Goal: Task Accomplishment & Management: Manage account settings

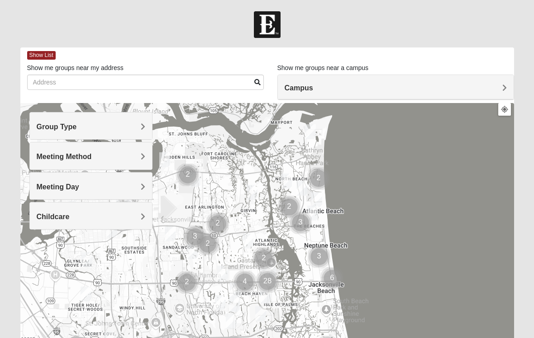
click at [507, 90] on div "Campus" at bounding box center [396, 87] width 236 height 24
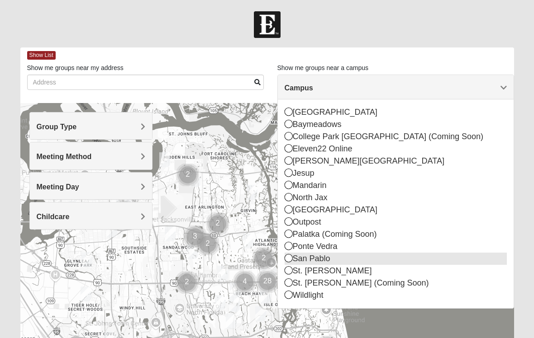
click at [295, 261] on div "San Pablo" at bounding box center [395, 259] width 222 height 12
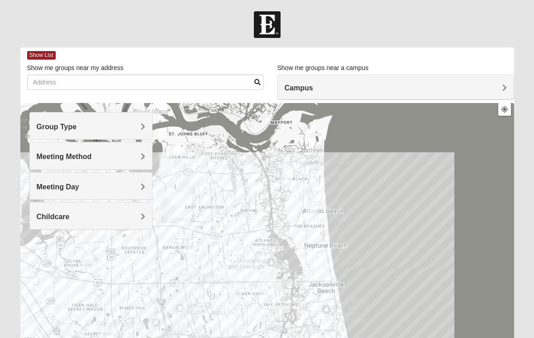
click at [147, 131] on div "Group Type" at bounding box center [91, 126] width 123 height 27
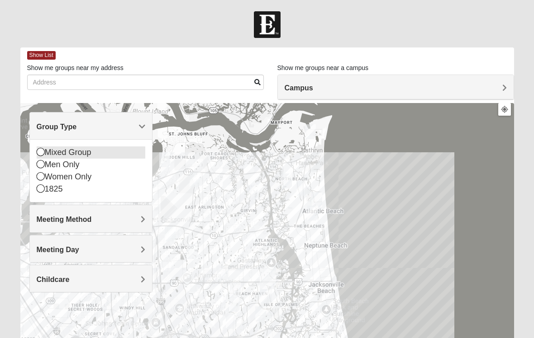
click at [47, 152] on div "Mixed Group" at bounding box center [91, 153] width 109 height 12
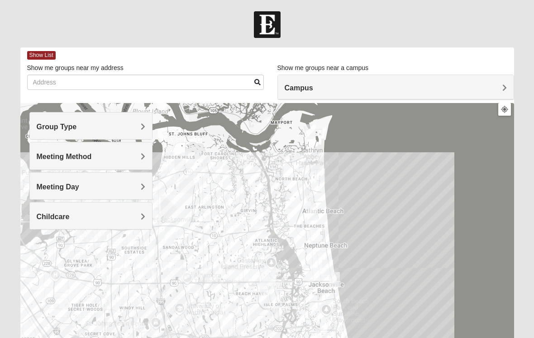
click at [143, 163] on div "Meeting Method" at bounding box center [91, 155] width 123 height 27
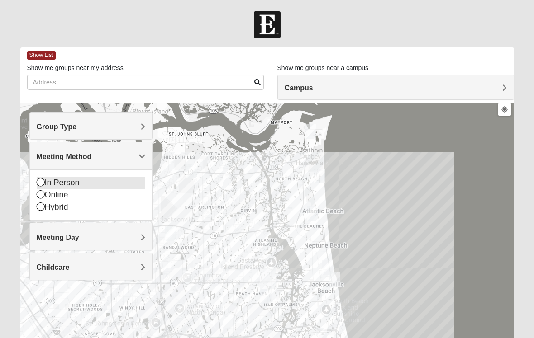
click at [47, 185] on div "In Person" at bounding box center [91, 183] width 109 height 12
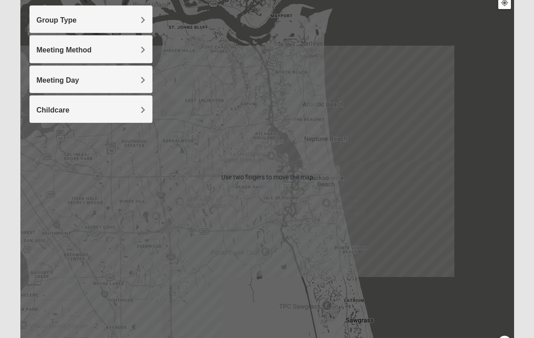
scroll to position [107, 0]
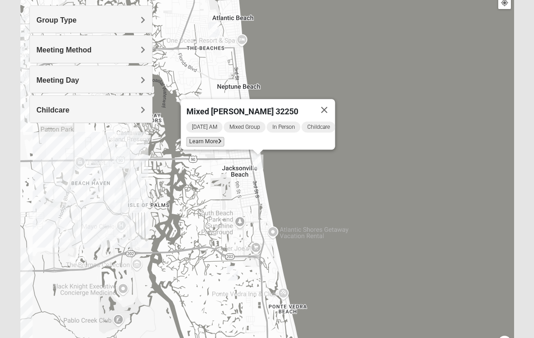
click at [200, 139] on span "Learn More" at bounding box center [205, 141] width 38 height 9
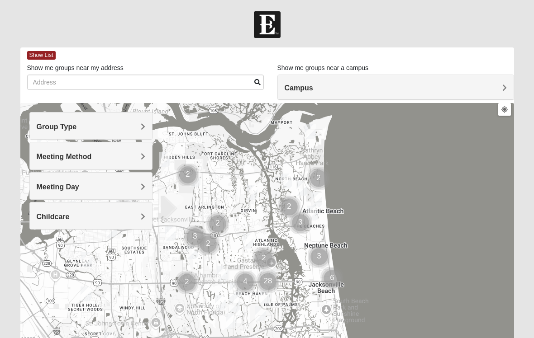
click at [77, 128] on span "Group Type" at bounding box center [57, 127] width 40 height 8
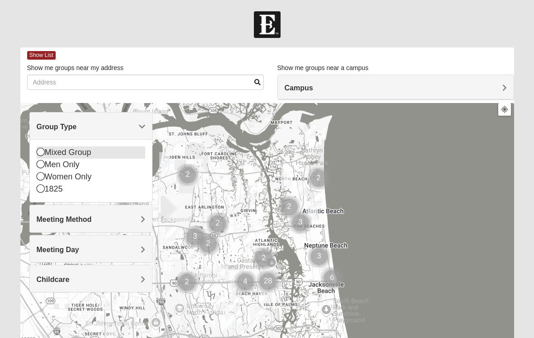
click at [48, 151] on div "Mixed Group" at bounding box center [91, 153] width 109 height 12
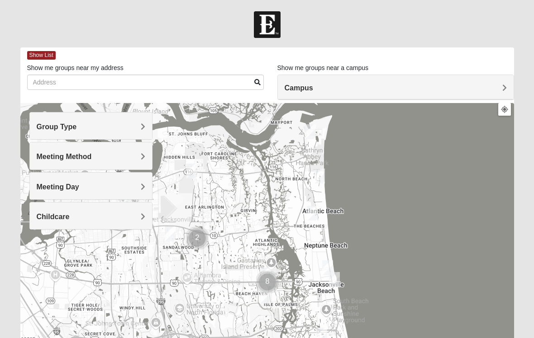
click at [147, 161] on div "Meeting Method" at bounding box center [91, 155] width 123 height 27
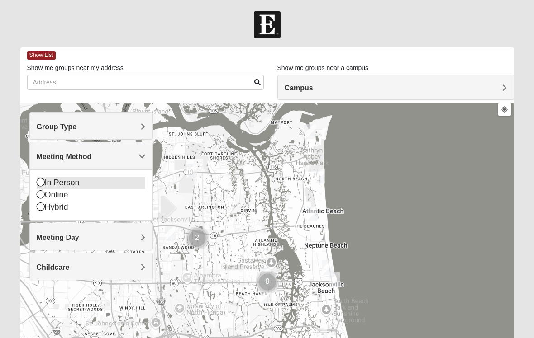
click at [43, 184] on icon at bounding box center [41, 182] width 8 height 8
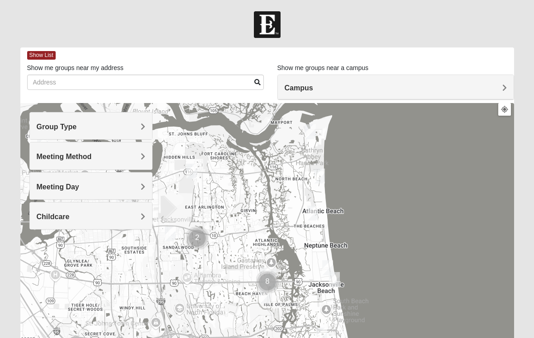
click at [499, 89] on h4 "Campus" at bounding box center [395, 88] width 222 height 9
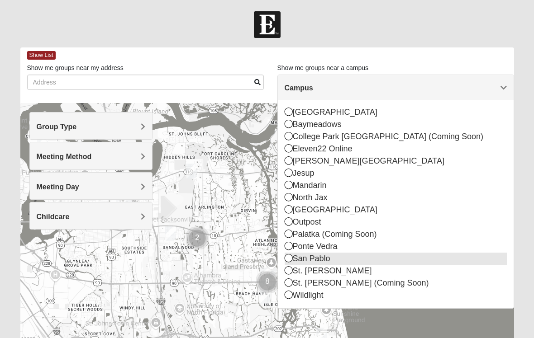
click at [293, 262] on div "San Pablo" at bounding box center [395, 259] width 222 height 12
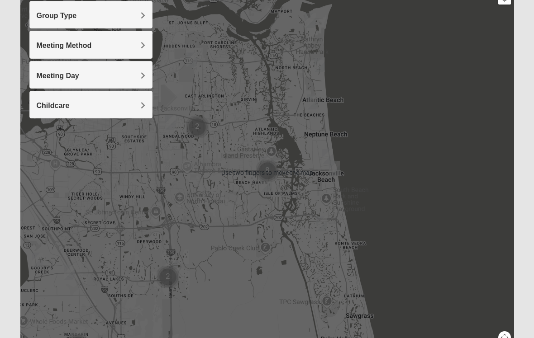
scroll to position [114, 0]
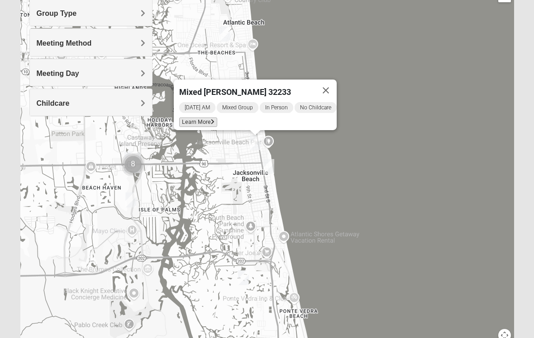
click at [204, 120] on span "Learn More" at bounding box center [198, 122] width 38 height 9
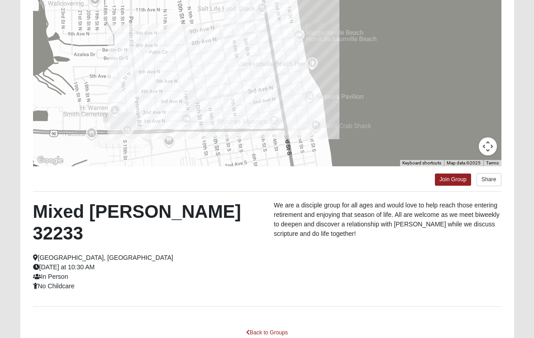
click at [436, 51] on div at bounding box center [267, 76] width 468 height 181
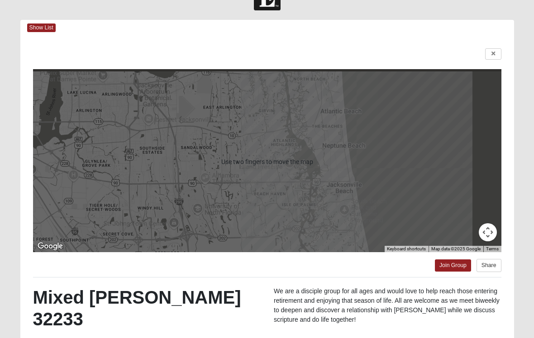
scroll to position [28, 0]
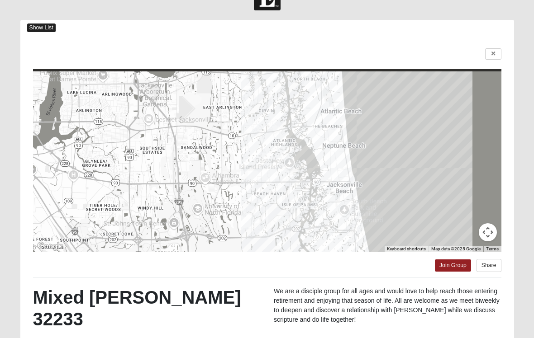
click at [48, 32] on span "Show List" at bounding box center [41, 28] width 28 height 9
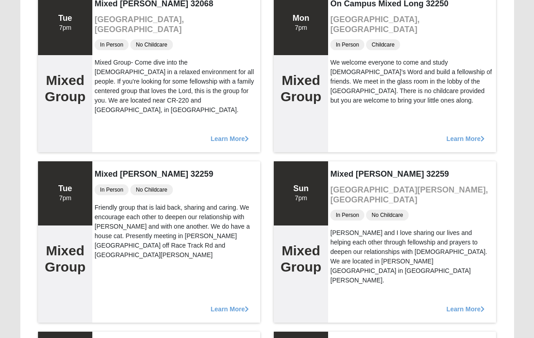
scroll to position [0, 0]
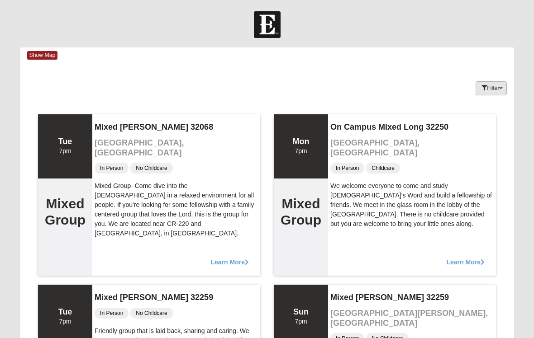
click at [497, 91] on button "Filter" at bounding box center [490, 88] width 31 height 14
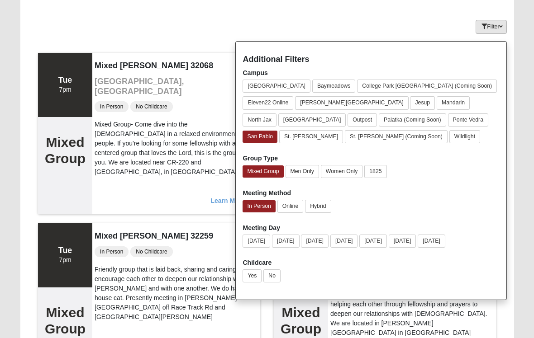
scroll to position [59, 0]
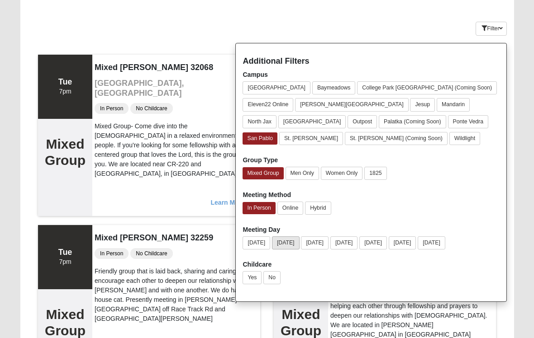
click at [288, 248] on button "Monday" at bounding box center [286, 243] width 28 height 13
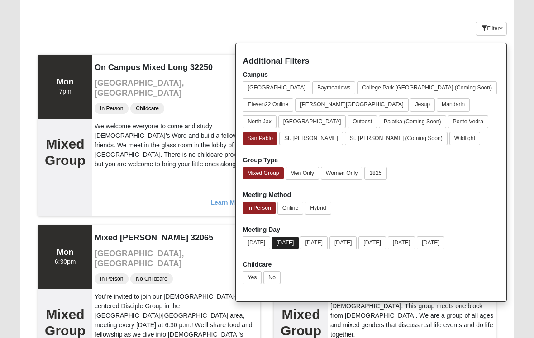
scroll to position [60, 0]
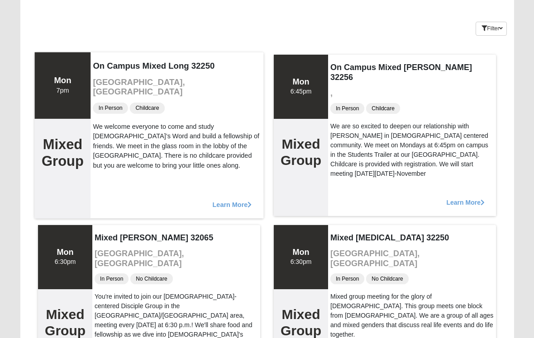
click at [234, 200] on span "Learn More" at bounding box center [232, 200] width 39 height 0
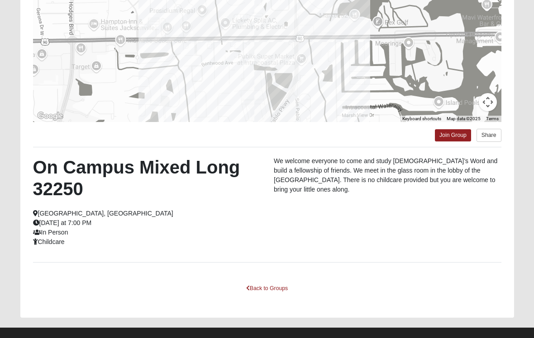
scroll to position [0, 0]
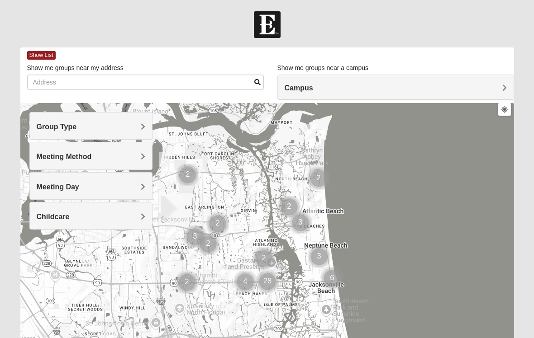
click at [147, 133] on div "Group Type" at bounding box center [91, 126] width 123 height 27
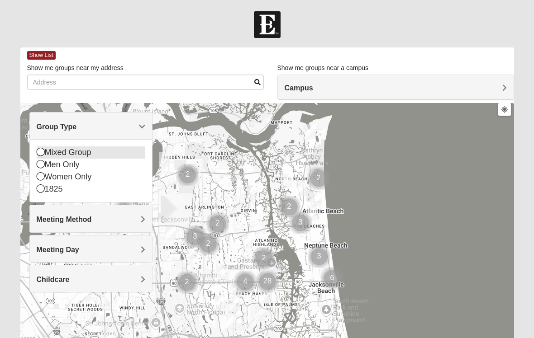
click at [48, 156] on div "Mixed Group" at bounding box center [91, 153] width 109 height 12
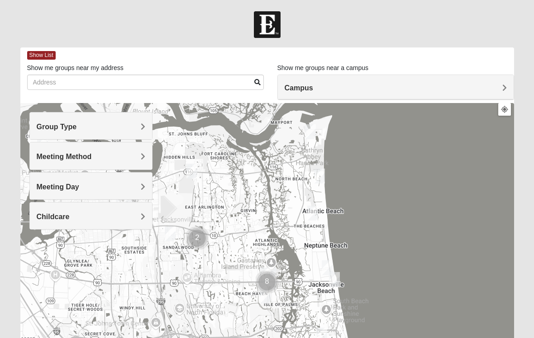
click at [143, 163] on div "Meeting Method" at bounding box center [91, 155] width 123 height 27
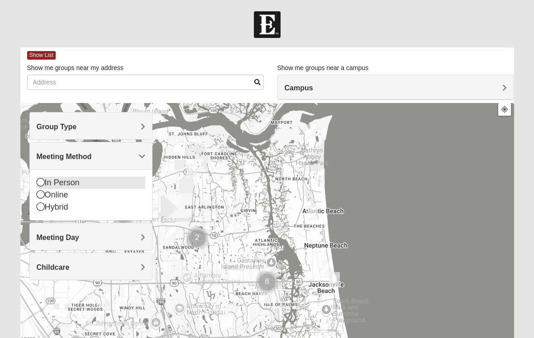
click at [48, 184] on div "In Person" at bounding box center [91, 183] width 109 height 12
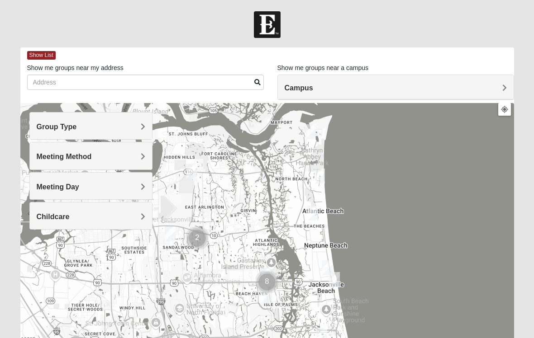
click at [139, 189] on h4 "Meeting Day" at bounding box center [91, 187] width 109 height 9
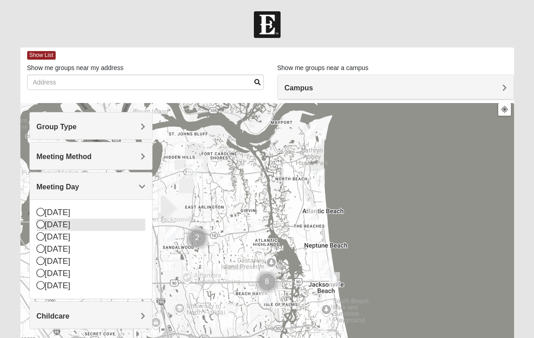
click at [47, 230] on div "Monday" at bounding box center [91, 225] width 109 height 12
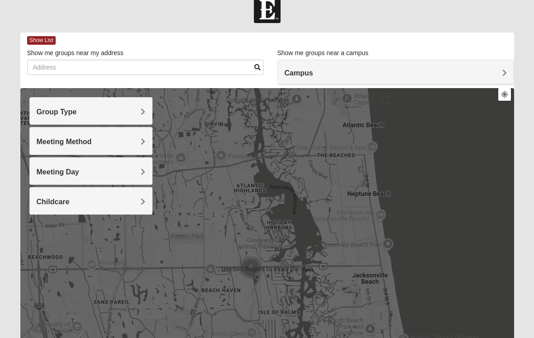
scroll to position [14, 0]
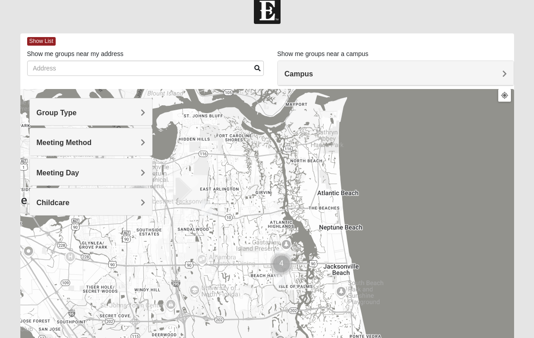
click at [79, 174] on span "Meeting Day" at bounding box center [58, 173] width 43 height 8
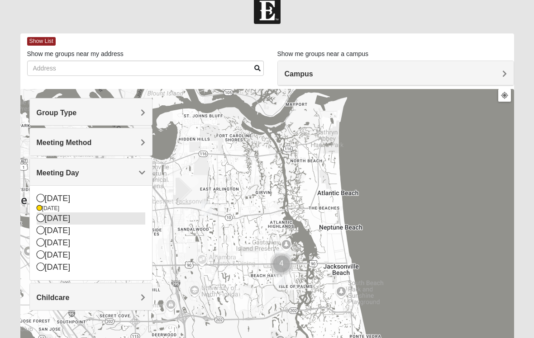
click at [44, 219] on div "Tuesday" at bounding box center [91, 219] width 109 height 12
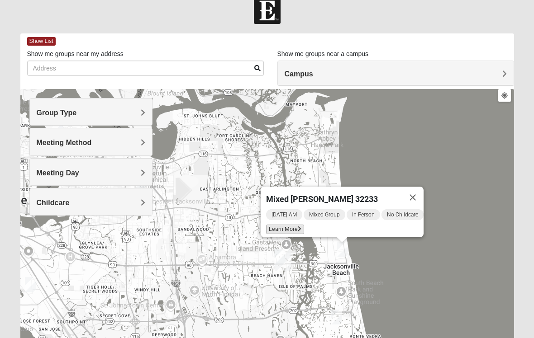
click at [289, 226] on span "Learn More" at bounding box center [285, 229] width 38 height 9
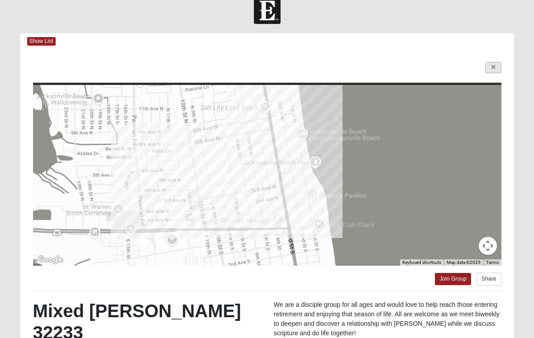
click at [493, 67] on icon at bounding box center [493, 67] width 4 height 5
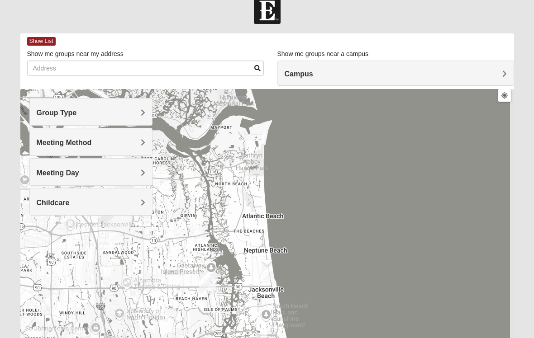
click at [501, 76] on h4 "Campus" at bounding box center [395, 74] width 222 height 9
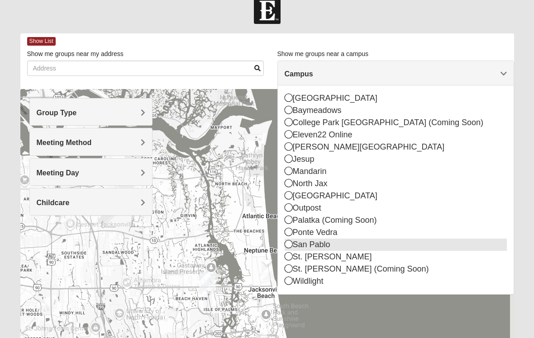
click at [294, 247] on div "San Pablo" at bounding box center [395, 245] width 222 height 12
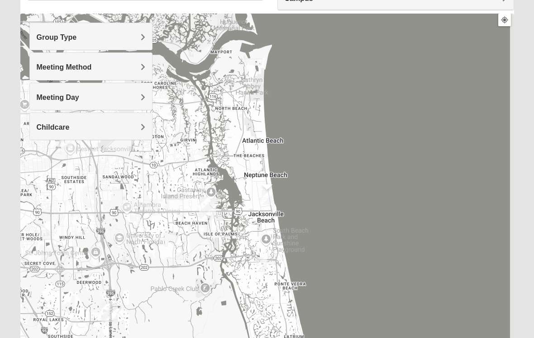
scroll to position [90, 0]
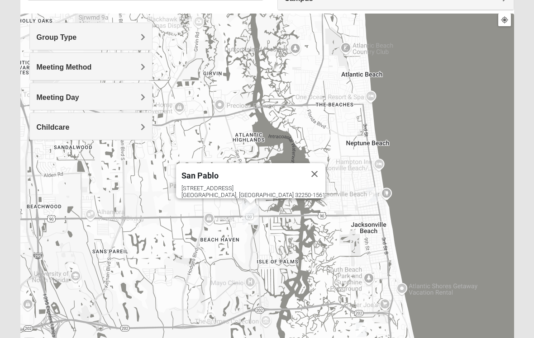
click at [144, 103] on div "Meeting Day" at bounding box center [91, 96] width 123 height 27
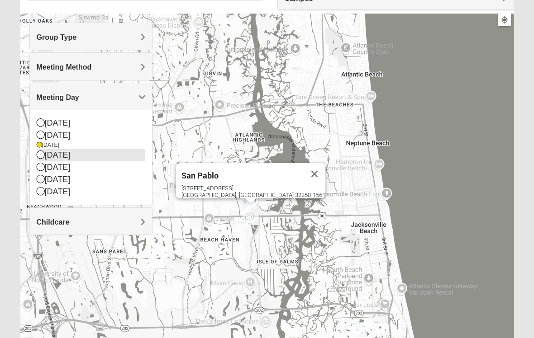
click at [48, 156] on div "Wednesday" at bounding box center [91, 155] width 109 height 12
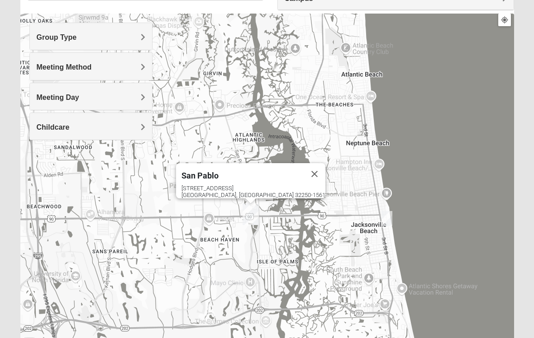
click at [142, 101] on div "Meeting Day" at bounding box center [91, 96] width 123 height 27
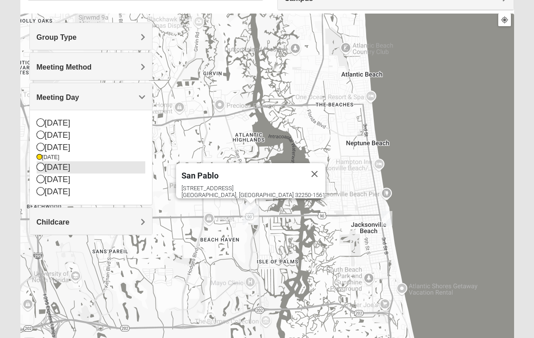
click at [47, 170] on div "Thursday" at bounding box center [91, 167] width 109 height 12
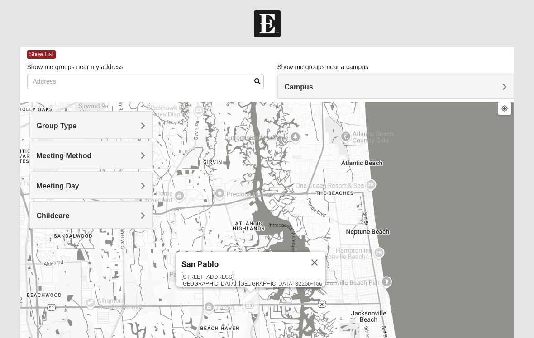
scroll to position [11, 0]
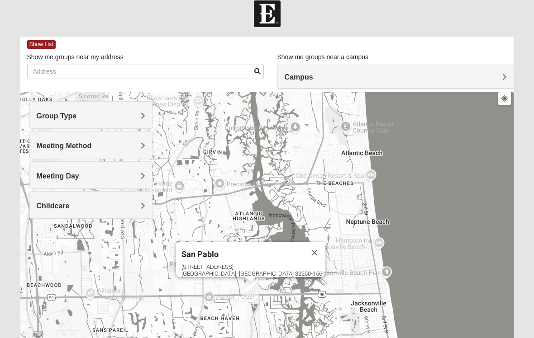
click at [493, 80] on h4 "Campus" at bounding box center [395, 77] width 222 height 9
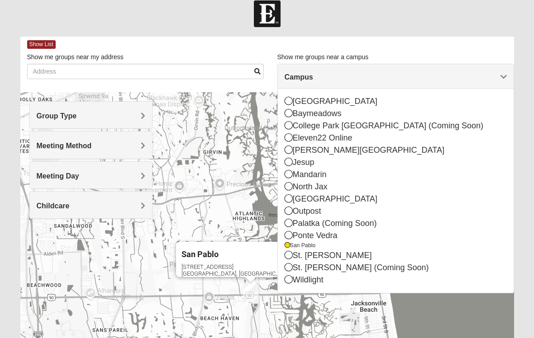
click at [227, 97] on div "San Pablo 14286 Beach Blvd Jacksonville, FL 32250-1561" at bounding box center [266, 273] width 493 height 362
click at [410, 52] on div "Show List" at bounding box center [270, 45] width 487 height 16
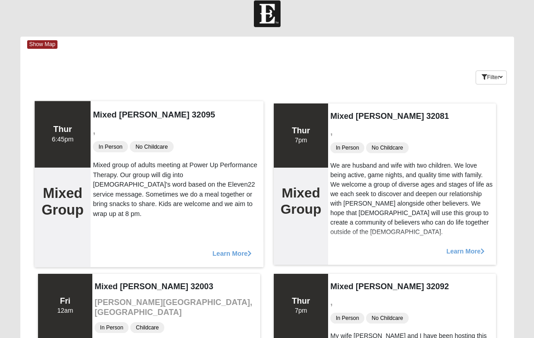
click at [234, 249] on span "Learn More" at bounding box center [232, 249] width 39 height 0
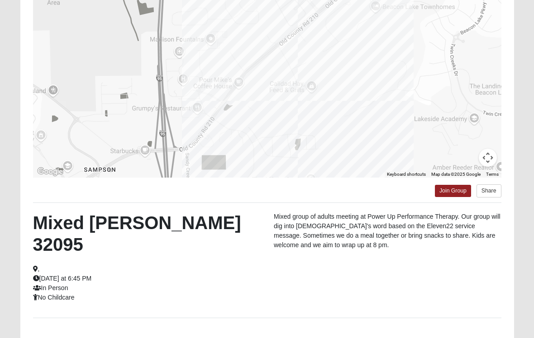
scroll to position [136, 0]
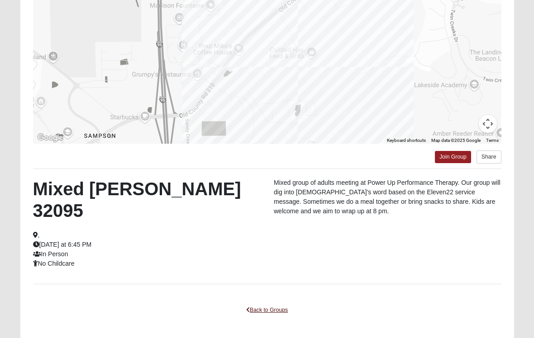
click at [260, 303] on link "Back to Groups" at bounding box center [266, 310] width 53 height 14
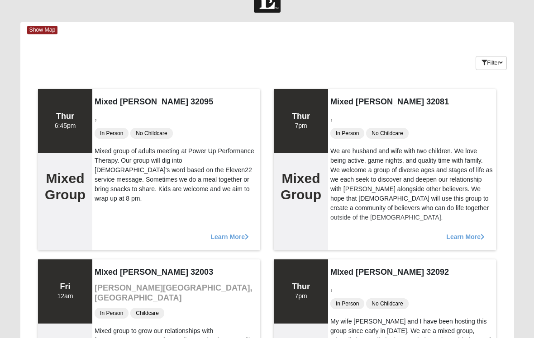
scroll to position [0, 0]
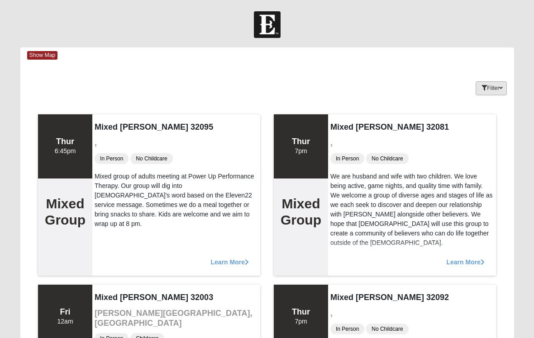
click at [501, 91] on button "Filter" at bounding box center [490, 88] width 31 height 14
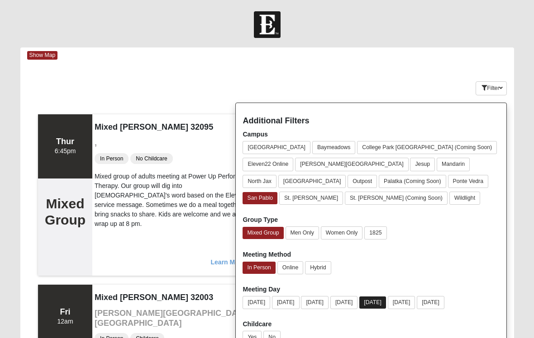
click at [386, 305] on button "Thursday" at bounding box center [372, 303] width 27 height 12
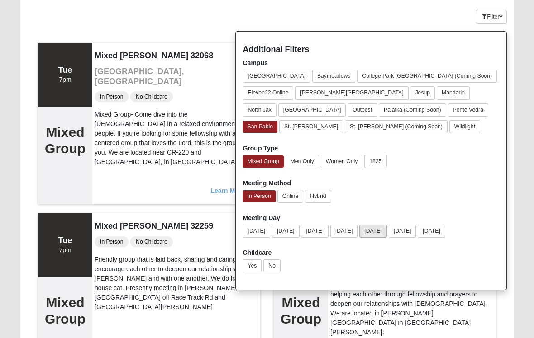
scroll to position [71, 0]
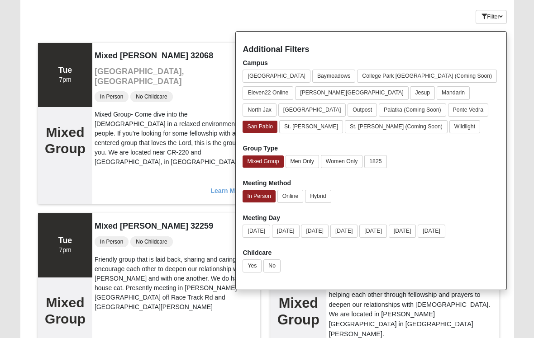
click at [478, 320] on div "Mixed Chung 32259 Saint Johns, FL In Person No Childcare Chloe and I love shari…" at bounding box center [412, 294] width 173 height 166
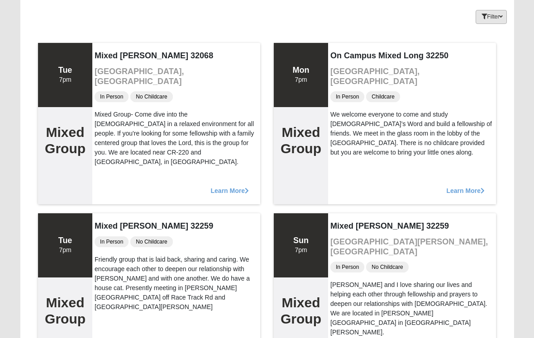
click at [496, 17] on button "Filter" at bounding box center [490, 17] width 31 height 14
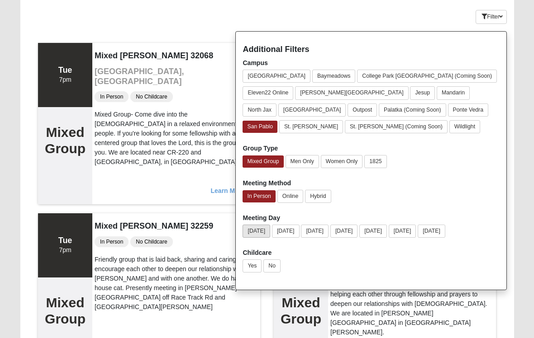
click at [258, 233] on button "Sunday" at bounding box center [256, 231] width 28 height 13
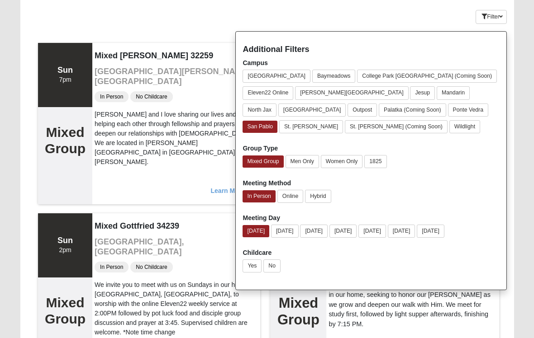
click at [475, 333] on div "Mixed Lammie 32233 Atlantic Beach, FL In Person No Childcare We are a mixed gro…" at bounding box center [412, 294] width 173 height 166
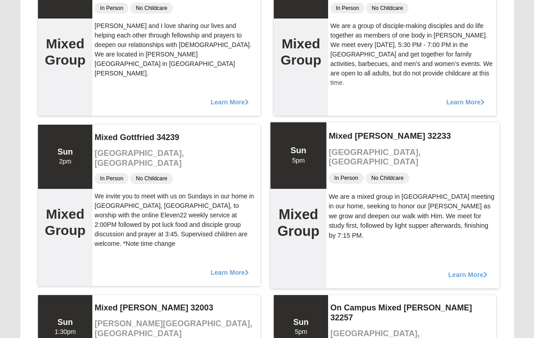
scroll to position [160, 0]
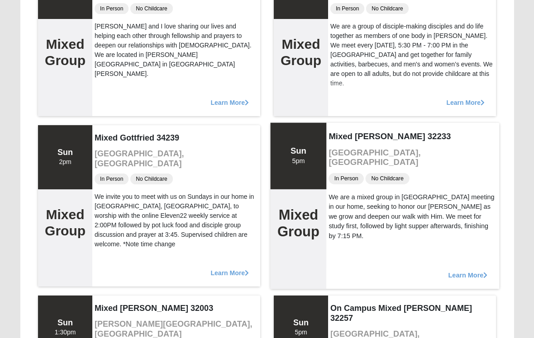
click at [475, 270] on span "Learn More" at bounding box center [467, 270] width 39 height 0
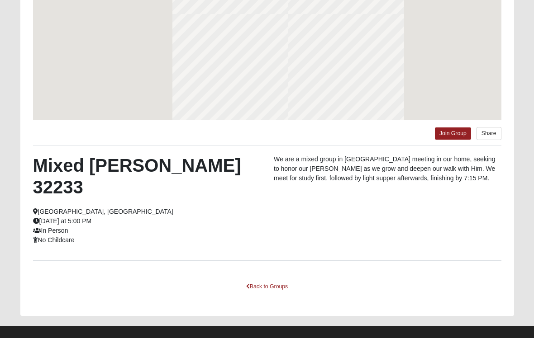
scroll to position [148, 0]
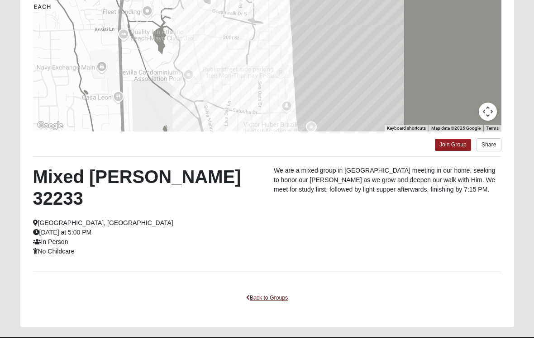
click at [274, 291] on link "Back to Groups" at bounding box center [266, 298] width 53 height 14
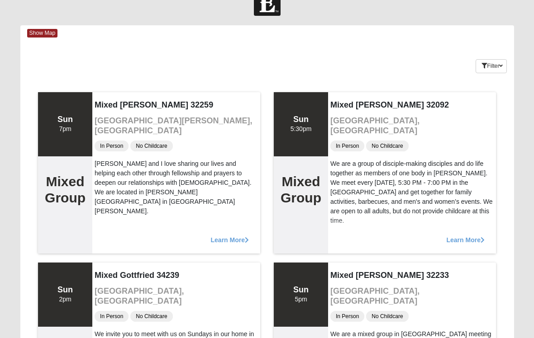
scroll to position [0, 0]
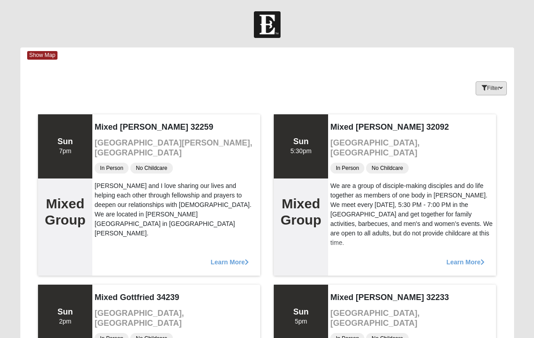
click at [494, 90] on button "Filter" at bounding box center [490, 88] width 31 height 14
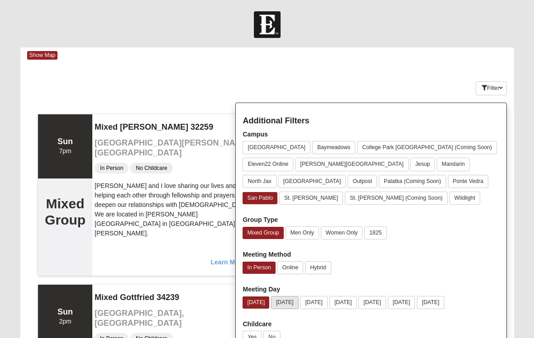
click at [292, 305] on button "Monday" at bounding box center [285, 302] width 28 height 13
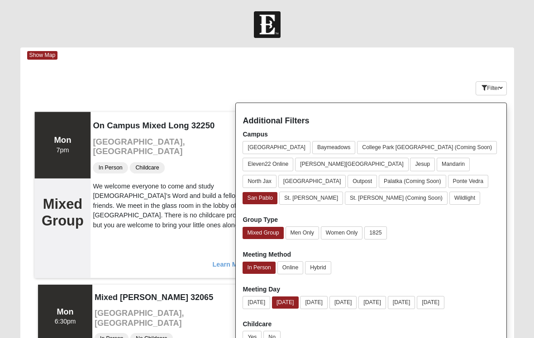
click at [181, 258] on div "Learn More" at bounding box center [176, 259] width 173 height 37
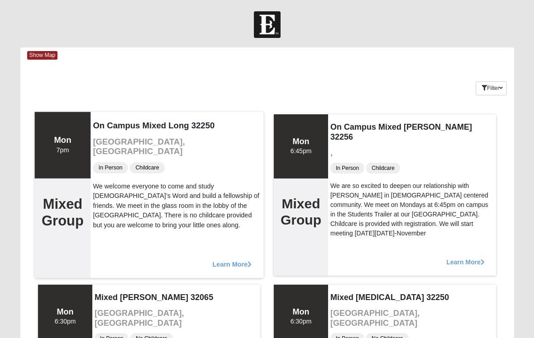
click at [232, 260] on span "Learn More" at bounding box center [232, 260] width 39 height 0
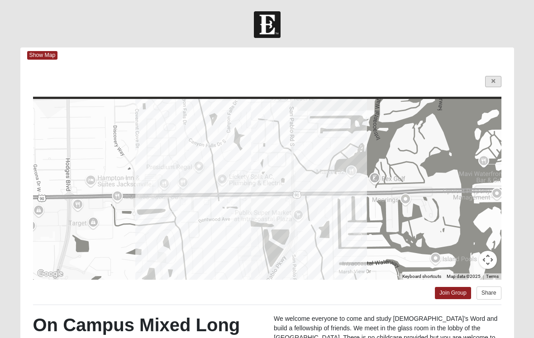
click at [491, 85] on link at bounding box center [493, 81] width 16 height 11
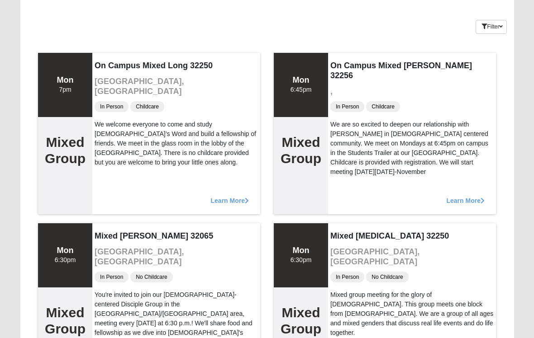
scroll to position [61, 0]
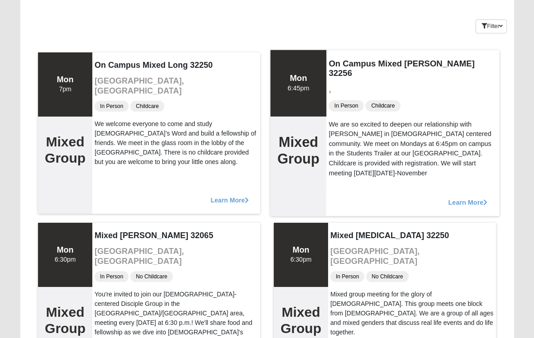
click at [468, 198] on span "Learn More" at bounding box center [467, 198] width 39 height 0
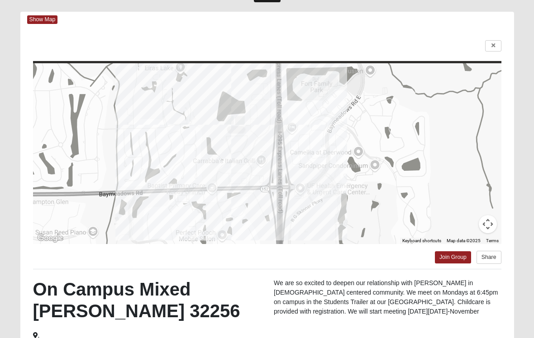
scroll to position [0, 0]
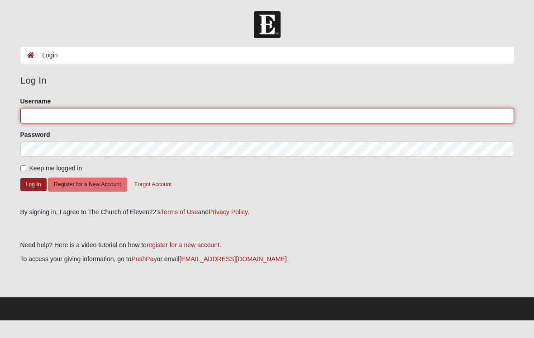
click at [403, 122] on input "Username" at bounding box center [266, 115] width 493 height 15
type input "[EMAIL_ADDRESS][DOMAIN_NAME]"
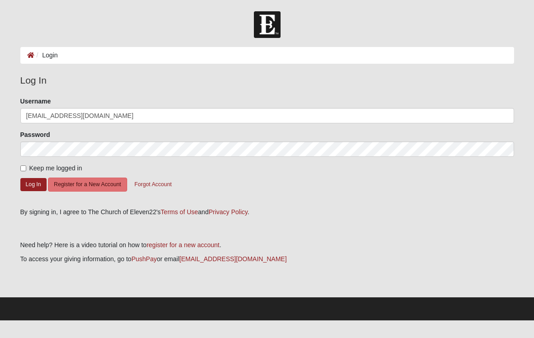
click at [26, 168] on input "Keep me logged in" at bounding box center [23, 169] width 6 height 6
checkbox input "true"
click at [28, 205] on div "Log In Please correct the following: Username [EMAIL_ADDRESS][DOMAIN_NAME] Pass…" at bounding box center [266, 145] width 493 height 144
click at [32, 186] on button "Log In" at bounding box center [33, 184] width 26 height 13
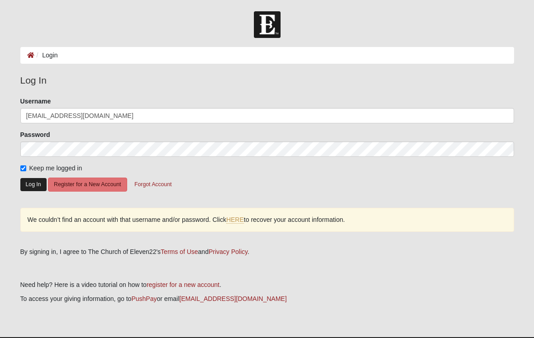
click at [36, 190] on button "Log In" at bounding box center [33, 184] width 26 height 13
click at [236, 222] on link "HERE" at bounding box center [235, 220] width 18 height 8
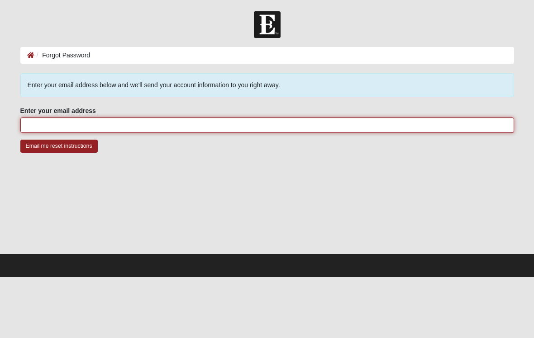
click at [426, 125] on input "Enter your email address" at bounding box center [266, 125] width 493 height 15
type input "[EMAIL_ADDRESS][DOMAIN_NAME]"
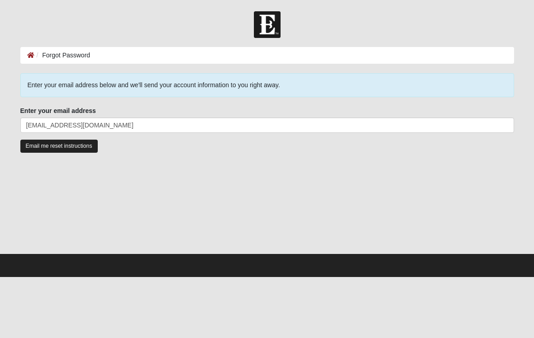
click at [80, 148] on input "Email me reset instructions" at bounding box center [58, 146] width 77 height 13
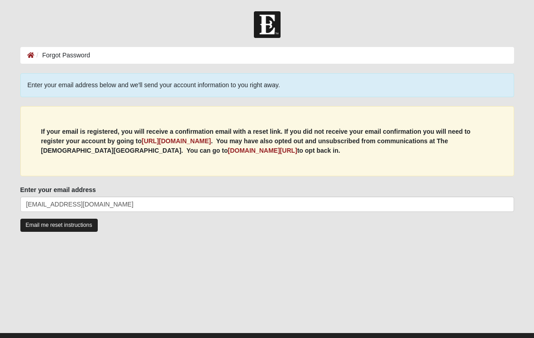
click at [90, 228] on input "Email me reset instructions" at bounding box center [58, 225] width 77 height 13
